Goal: Navigation & Orientation: Find specific page/section

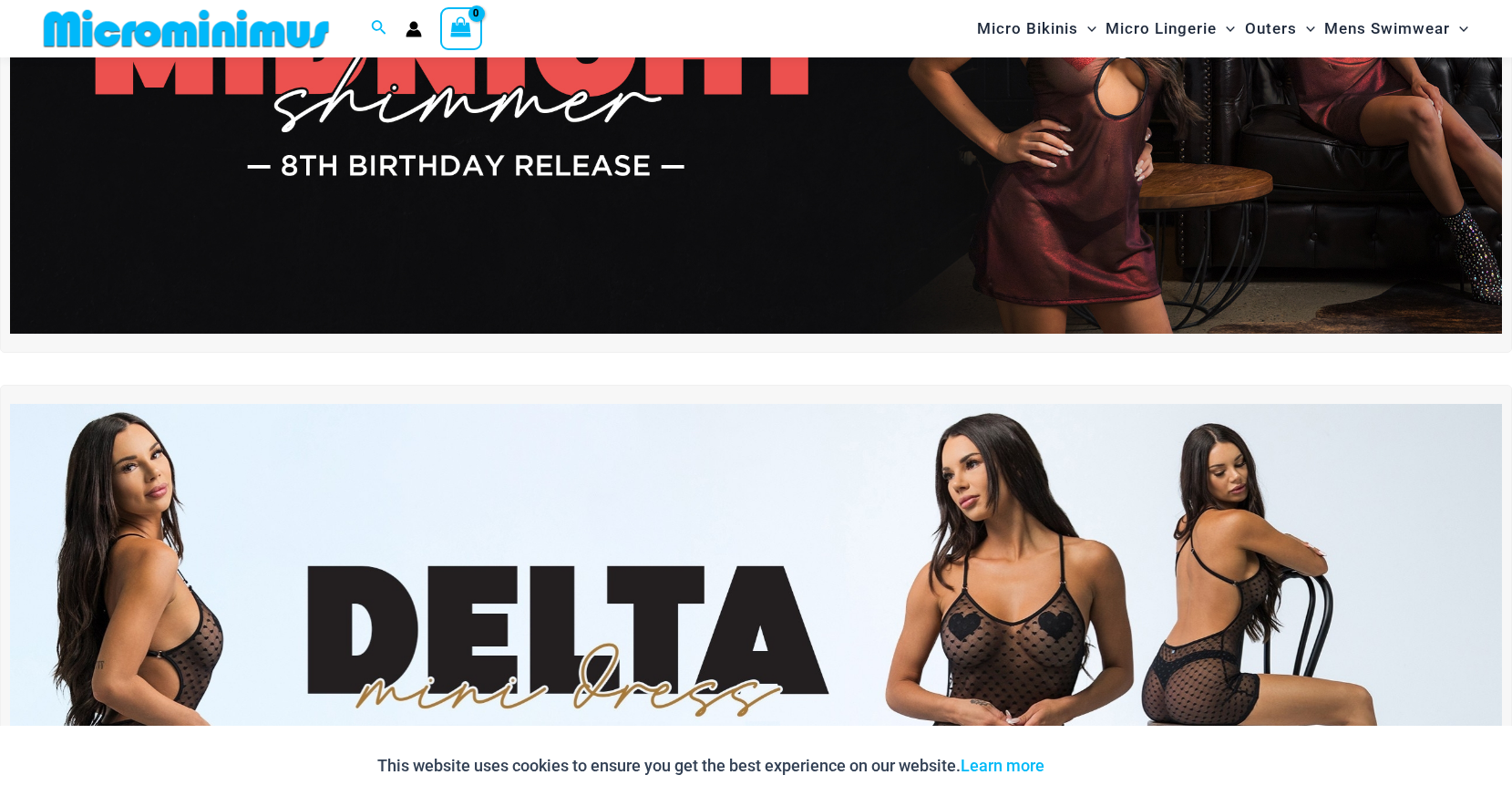
scroll to position [414, 0]
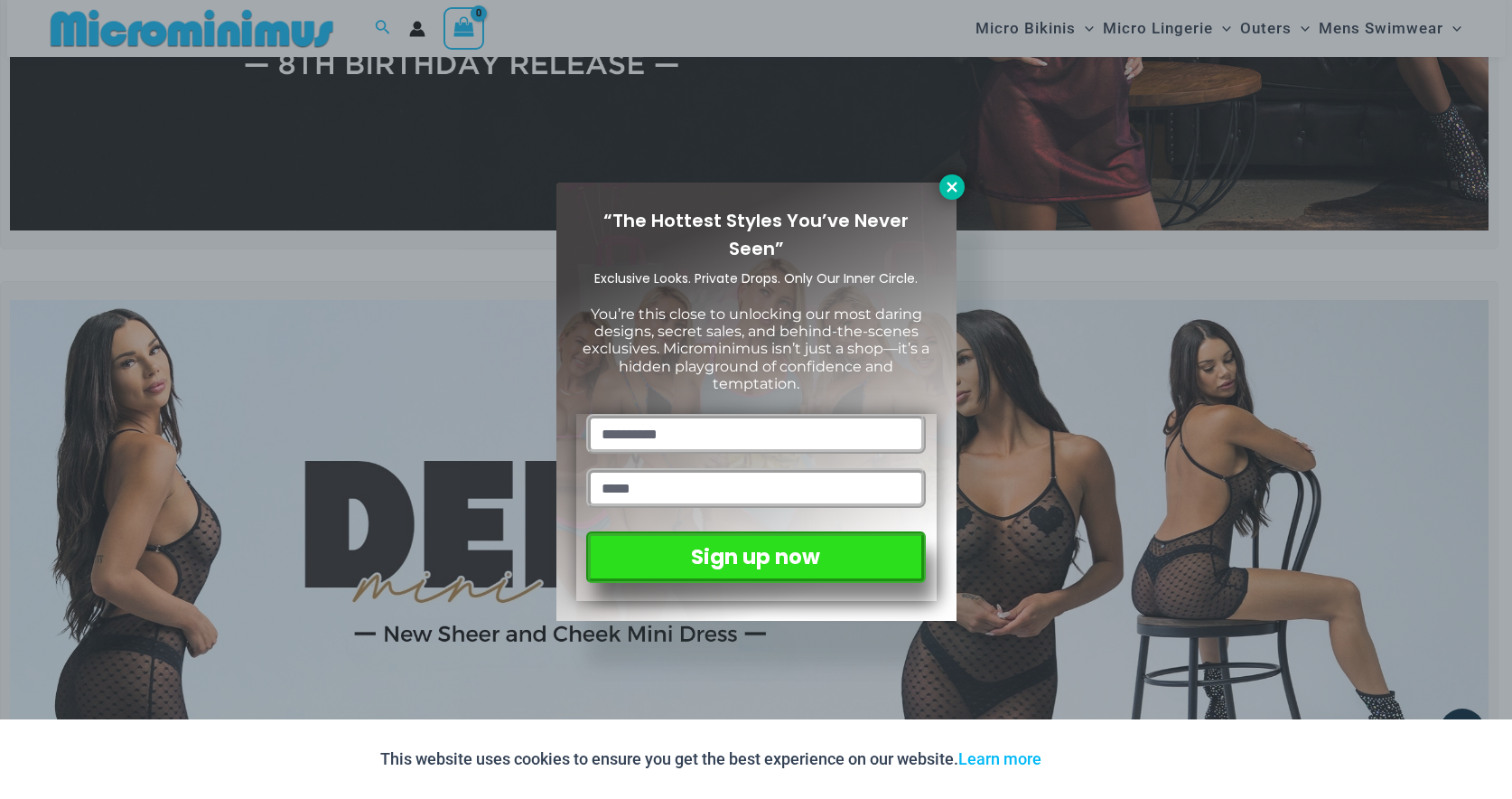
click at [958, 187] on icon at bounding box center [953, 187] width 16 height 16
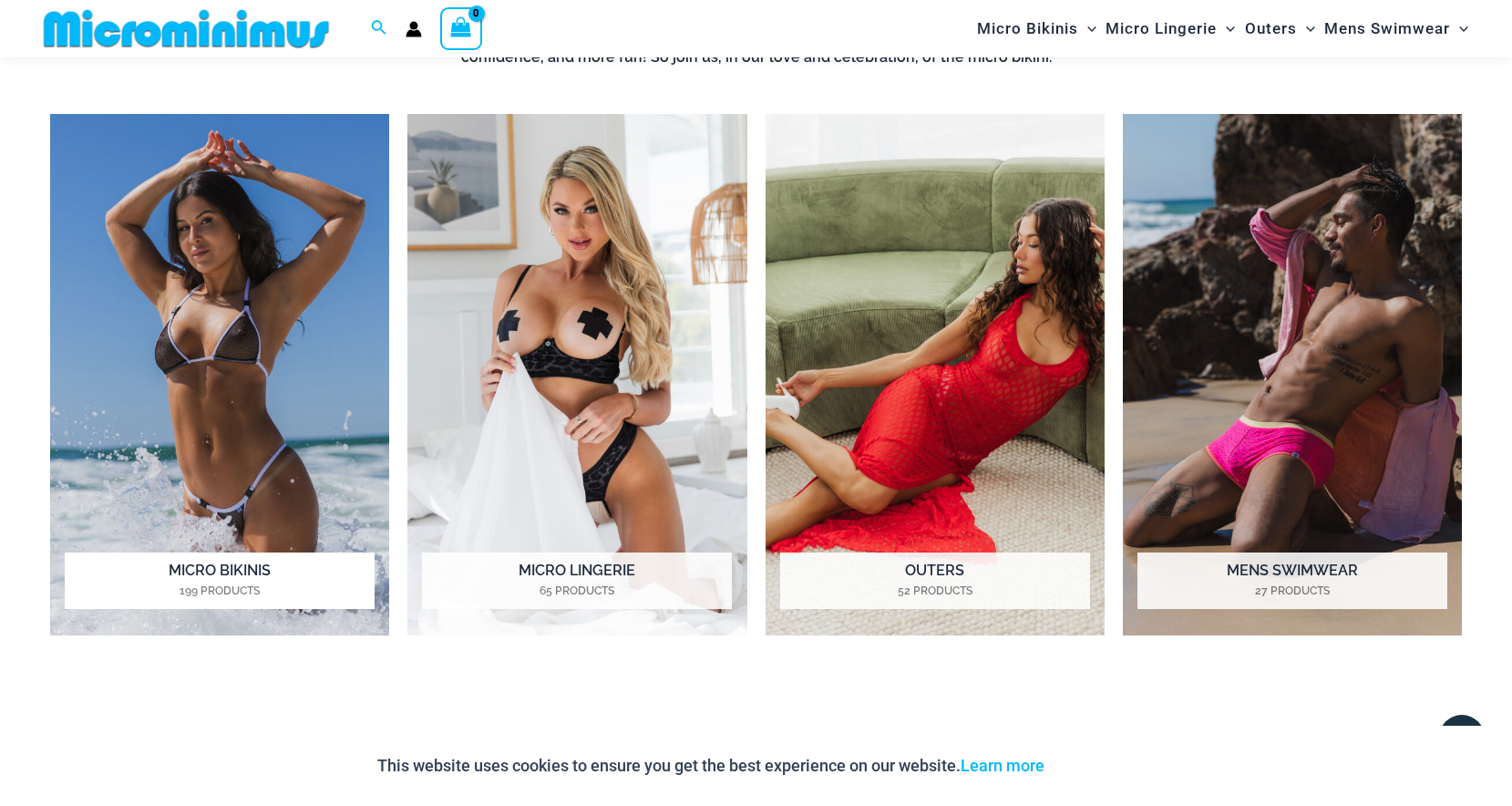
scroll to position [1770, 0]
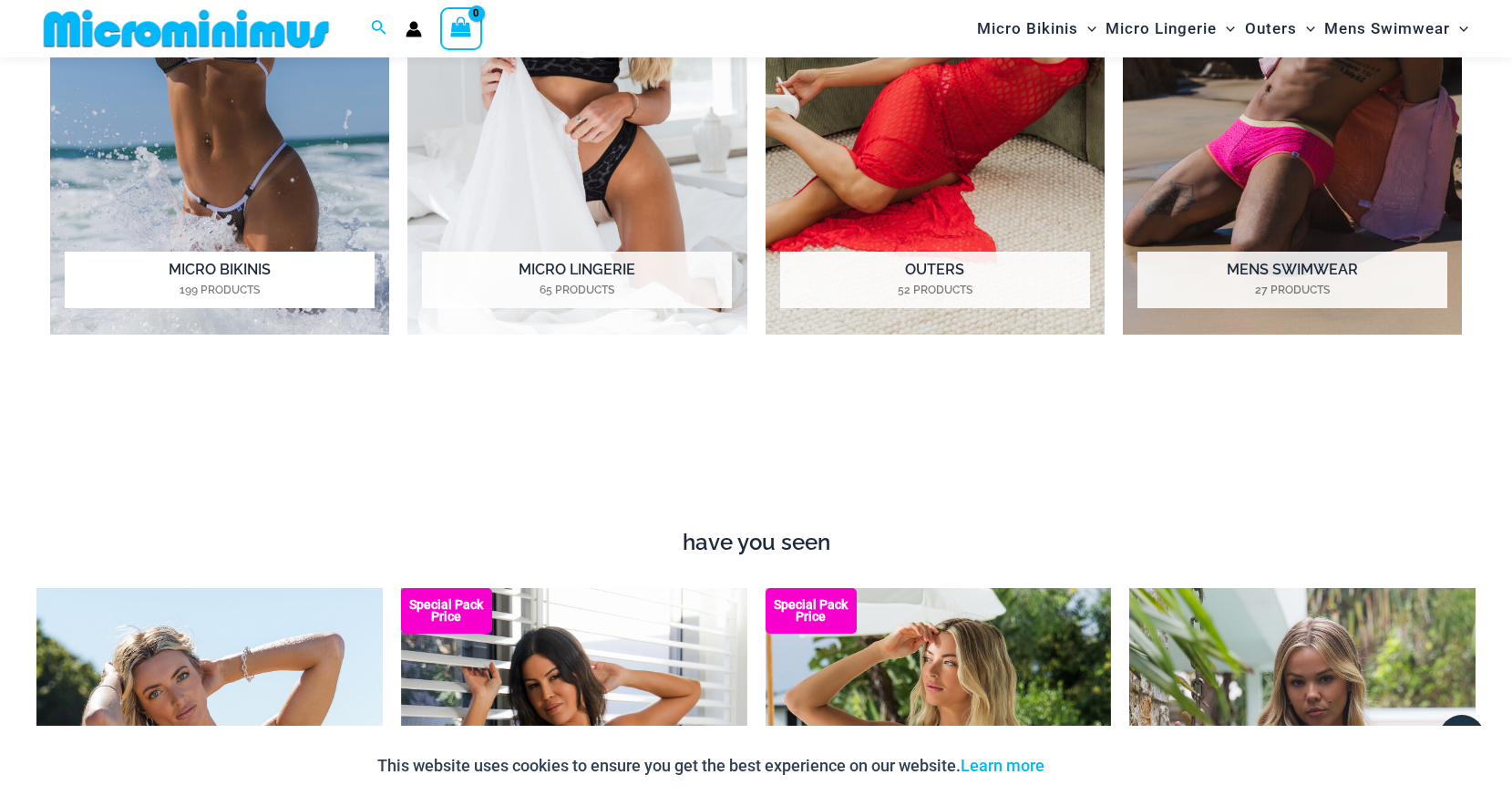
click at [224, 256] on h2 "Micro Bikinis 199 Products" at bounding box center [220, 280] width 310 height 57
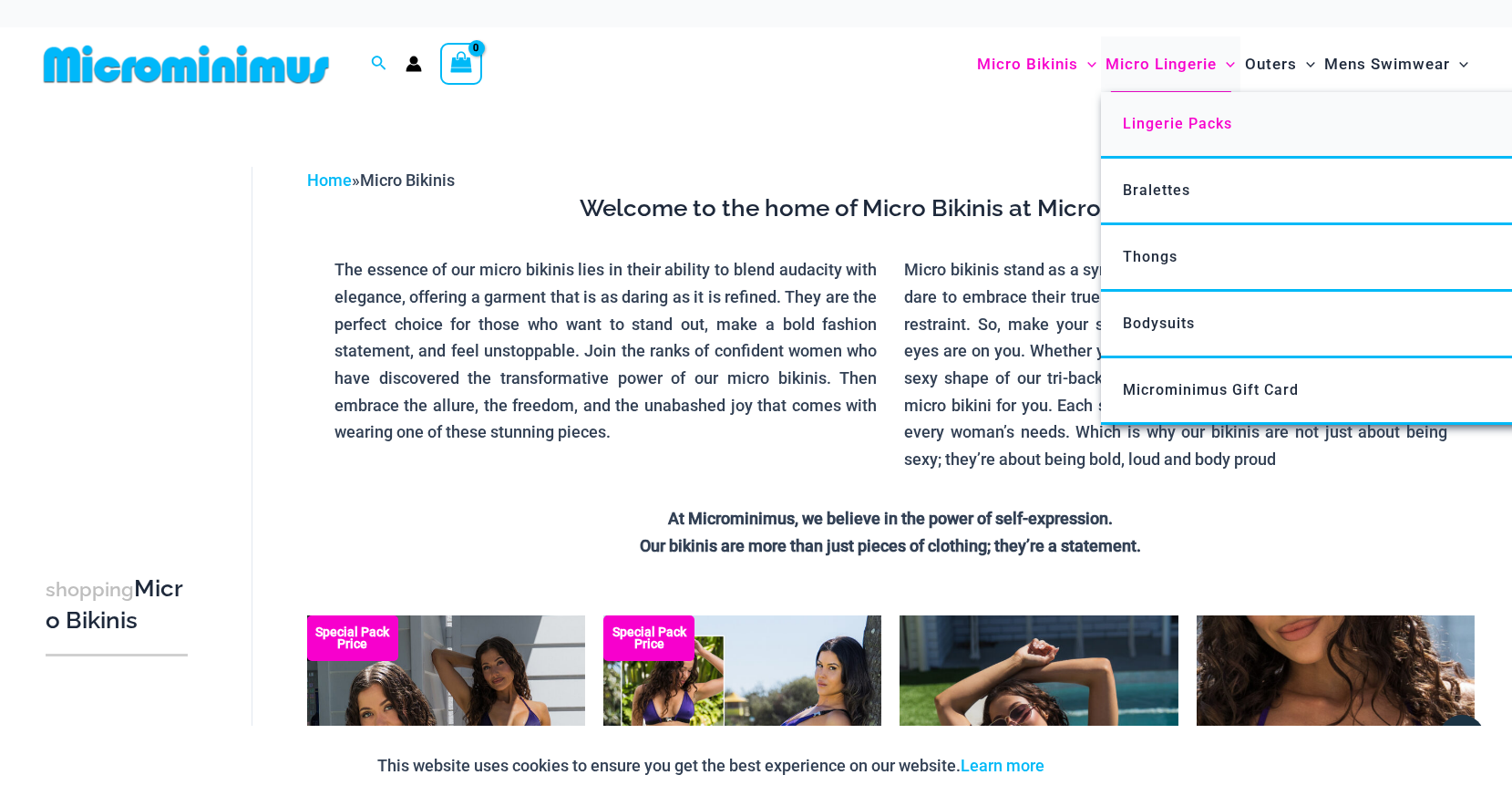
click at [1181, 123] on span "Lingerie Packs" at bounding box center [1178, 124] width 110 height 17
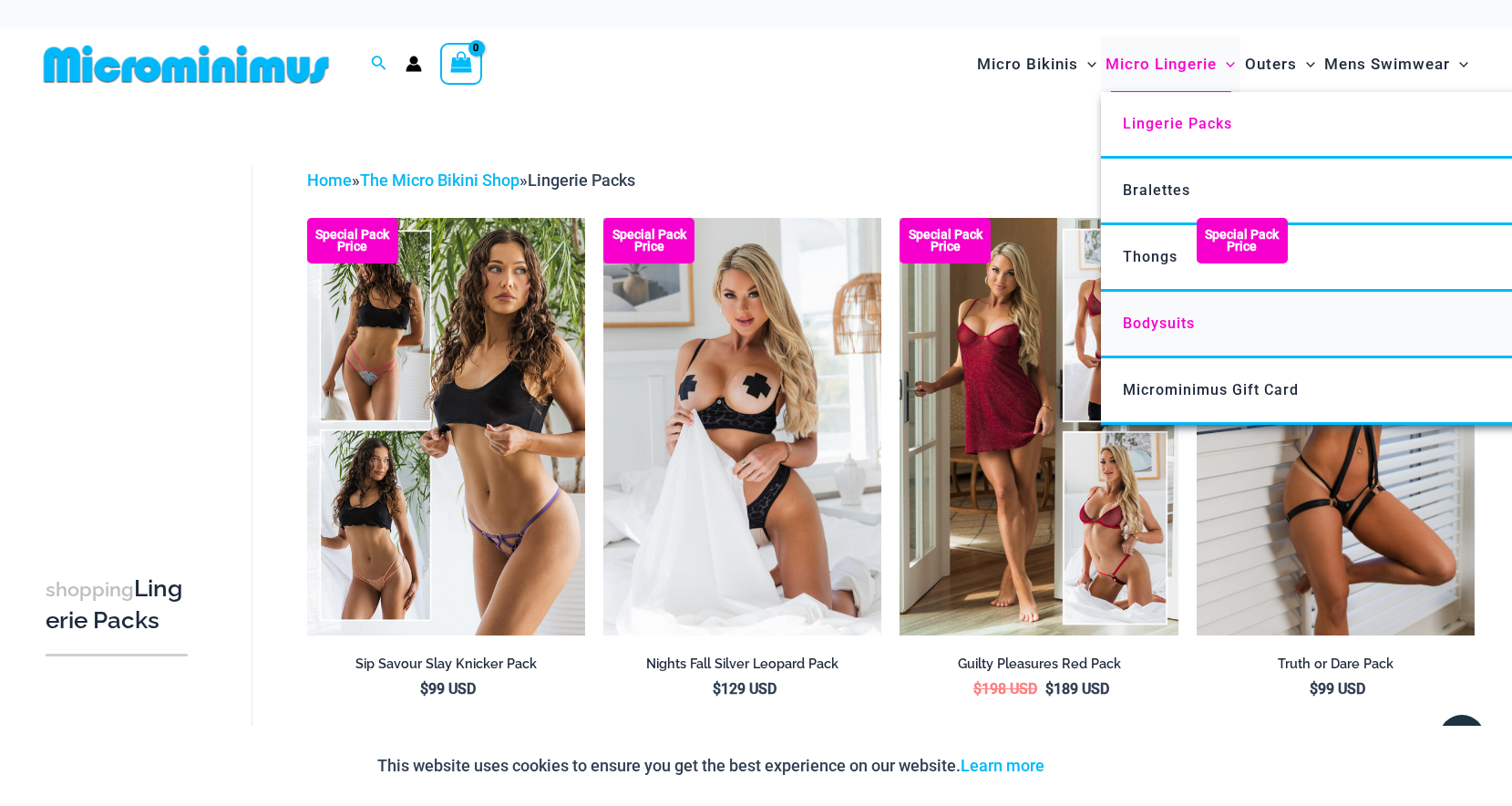
click at [1162, 324] on span "Bodysuits" at bounding box center [1159, 323] width 72 height 17
